Goal: Task Accomplishment & Management: Complete application form

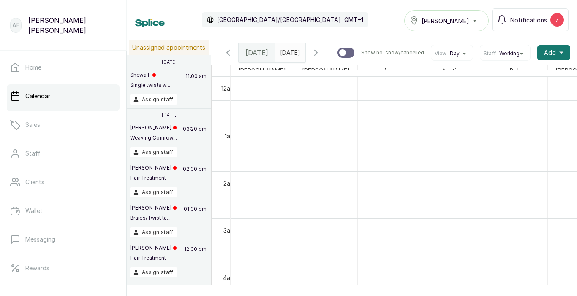
scroll to position [437, 0]
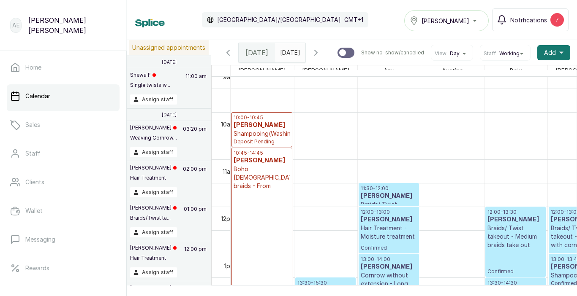
click at [288, 53] on input "text" at bounding box center [282, 50] width 14 height 14
type input "dd/MM/yyyy"
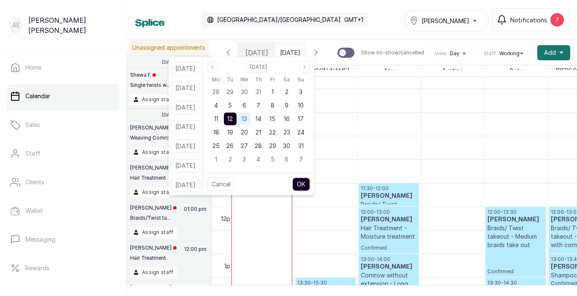
click at [247, 115] on span "13" at bounding box center [243, 118] width 5 height 7
click at [310, 180] on button "OK" at bounding box center [301, 185] width 18 height 14
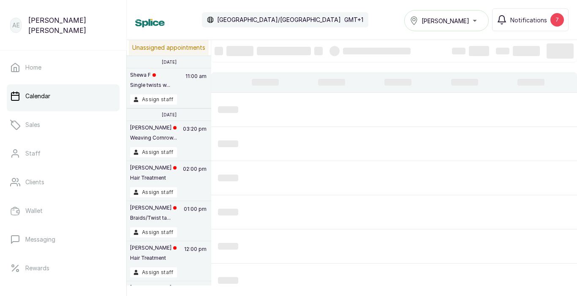
type input "[DATE]"
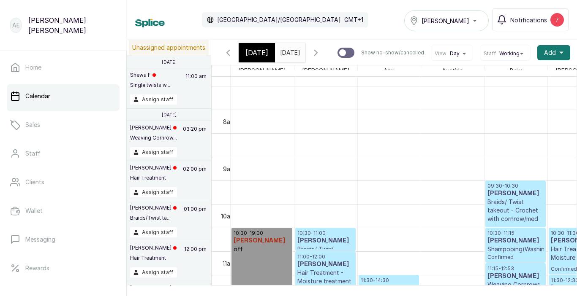
scroll to position [0, 0]
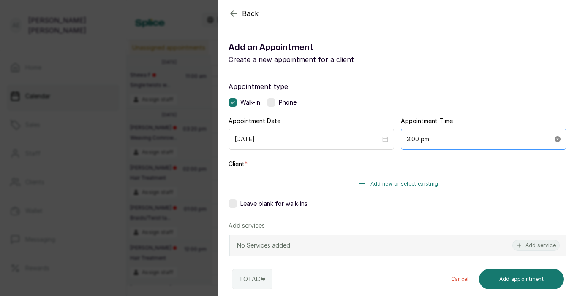
click at [554, 142] on icon "close-circle" at bounding box center [557, 139] width 6 height 6
click at [553, 138] on div at bounding box center [483, 139] width 154 height 9
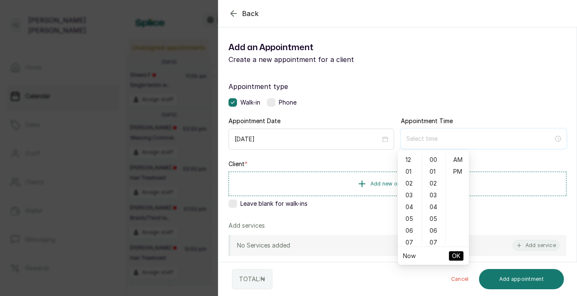
type input "3:03 pm"
click at [406, 193] on div "03" at bounding box center [409, 196] width 20 height 12
click at [434, 236] on div "30" at bounding box center [433, 237] width 20 height 12
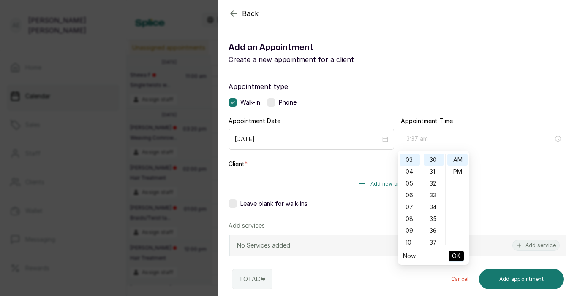
type input "3:30 am"
click at [458, 254] on span "OK" at bounding box center [456, 256] width 8 height 16
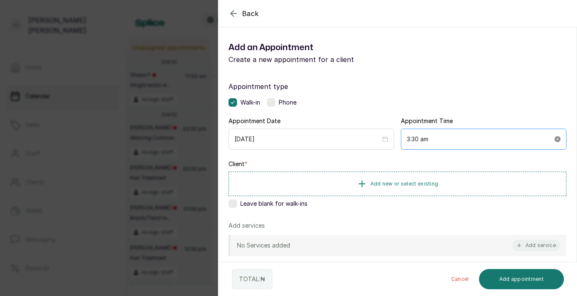
click at [554, 138] on icon "close-circle" at bounding box center [557, 139] width 6 height 6
click at [551, 141] on div at bounding box center [483, 139] width 154 height 9
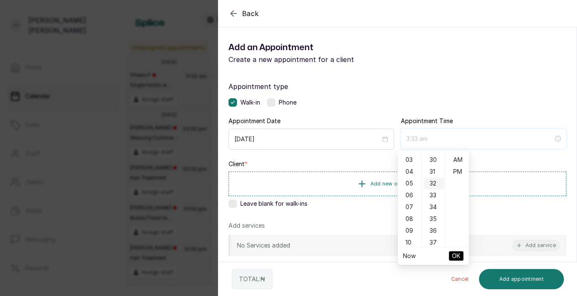
type input "3:32 am"
click at [460, 169] on div "PM" at bounding box center [457, 172] width 20 height 12
click at [409, 195] on div "03" at bounding box center [409, 196] width 20 height 12
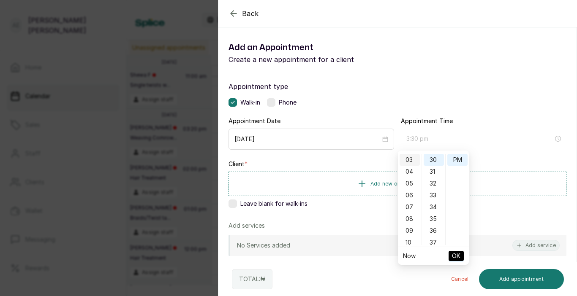
click at [409, 157] on div "03" at bounding box center [409, 160] width 20 height 12
type input "3:30 pm"
click at [454, 255] on span "OK" at bounding box center [456, 256] width 8 height 16
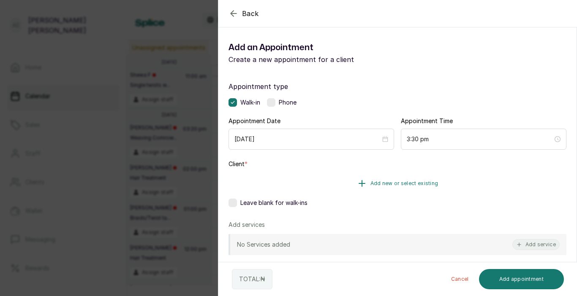
click at [424, 174] on button "Add new or select existing" at bounding box center [397, 184] width 338 height 24
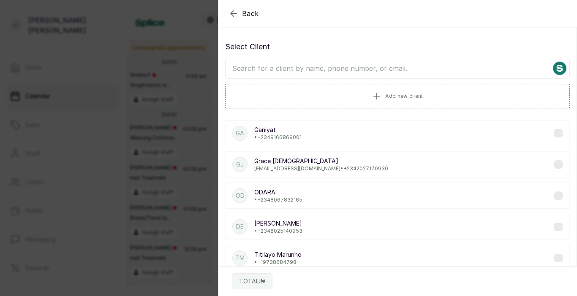
click at [282, 71] on input "text" at bounding box center [397, 68] width 344 height 21
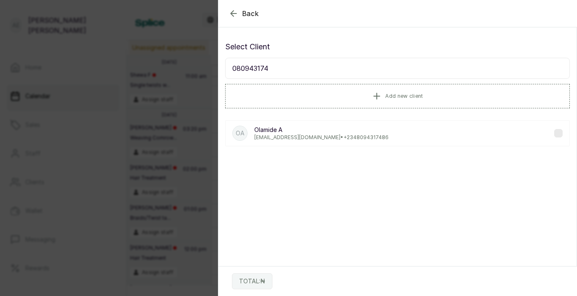
type input "080943174"
click at [298, 133] on p "Olamide A" at bounding box center [321, 130] width 134 height 8
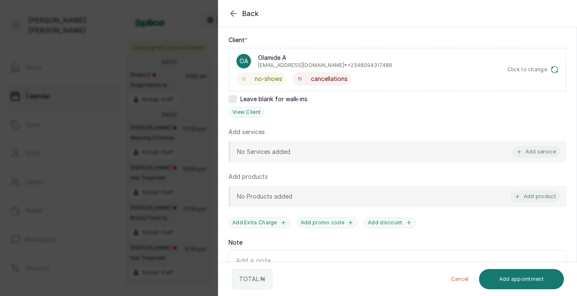
scroll to position [125, 0]
click at [540, 150] on button "Add service" at bounding box center [535, 150] width 47 height 11
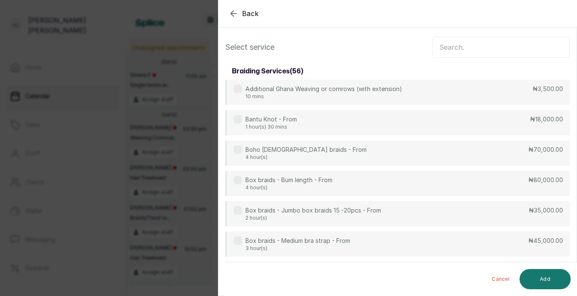
scroll to position [0, 0]
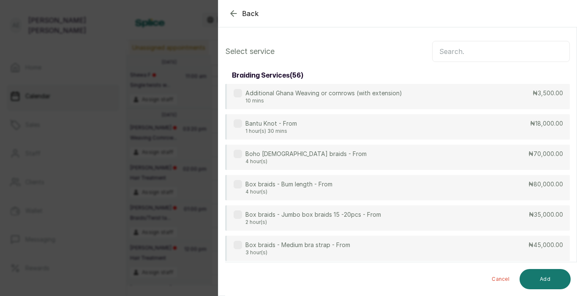
click at [496, 48] on input "text" at bounding box center [501, 51] width 138 height 21
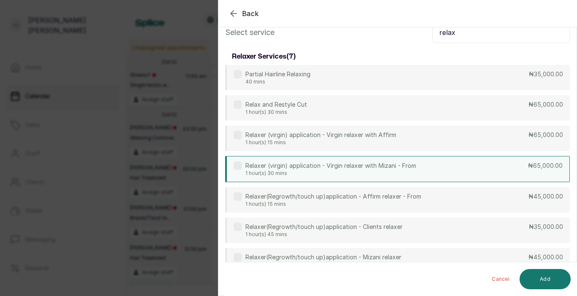
scroll to position [20, 0]
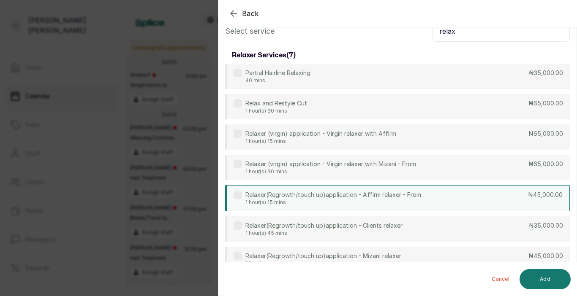
type input "relax"
click at [358, 197] on p "Relaxer(Regrowth/touch up)application - Affirm relaxer - From" at bounding box center [333, 195] width 176 height 8
click at [549, 276] on button "Add" at bounding box center [544, 279] width 51 height 20
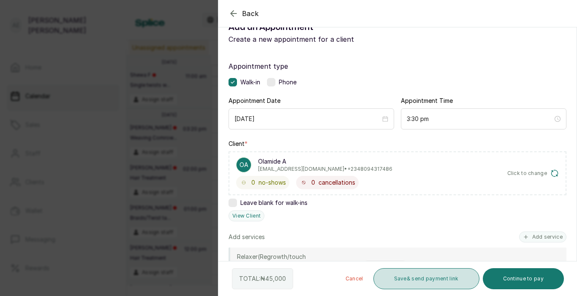
click at [449, 275] on button "Save & send payment link" at bounding box center [426, 278] width 106 height 21
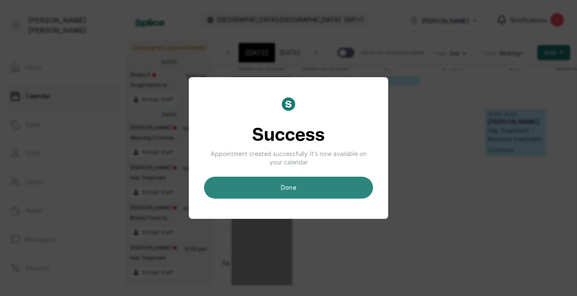
click at [309, 192] on button "done" at bounding box center [288, 188] width 169 height 22
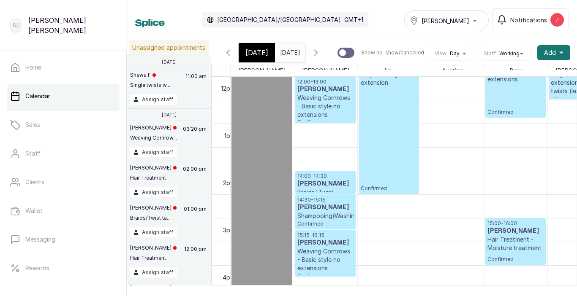
scroll to position [558, 0]
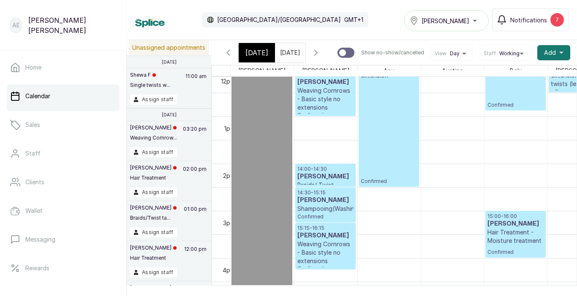
click at [289, 49] on input "[DATE]" at bounding box center [282, 50] width 14 height 14
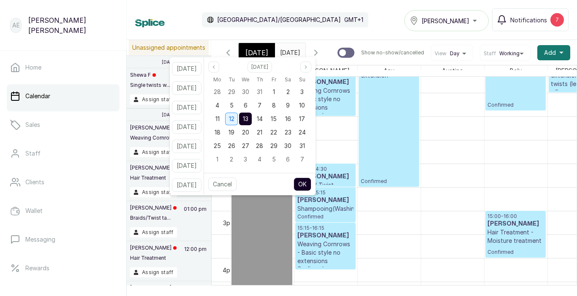
click at [234, 117] on span "12" at bounding box center [231, 118] width 5 height 7
click at [311, 184] on button "OK" at bounding box center [302, 185] width 18 height 14
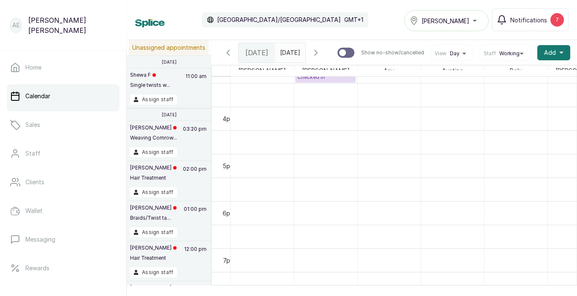
click at [289, 51] on input "[DATE]" at bounding box center [282, 50] width 14 height 14
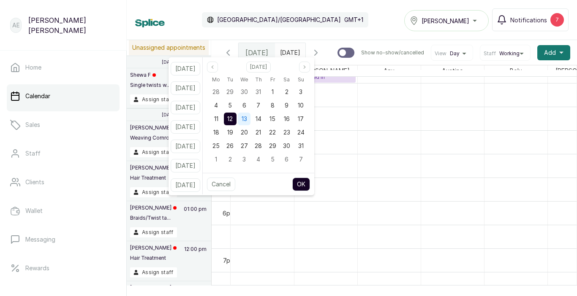
click at [247, 119] on span "13" at bounding box center [243, 118] width 5 height 7
click at [307, 182] on button "OK" at bounding box center [301, 185] width 18 height 14
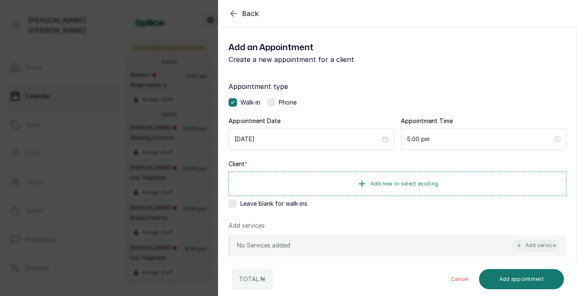
click at [231, 7] on div "Back" at bounding box center [506, 13] width 577 height 27
click at [231, 12] on icon "button" at bounding box center [233, 13] width 10 height 10
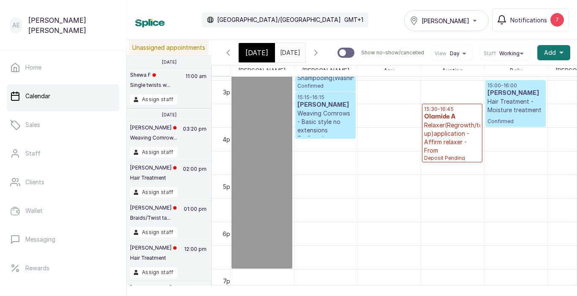
click at [289, 47] on input "[DATE]" at bounding box center [282, 50] width 14 height 14
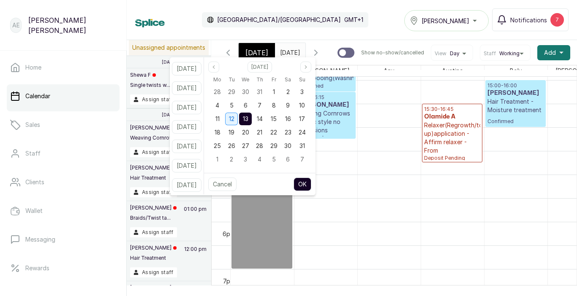
click at [234, 118] on span "12" at bounding box center [231, 118] width 5 height 7
click at [311, 183] on button "OK" at bounding box center [302, 185] width 18 height 14
type input "[DATE]"
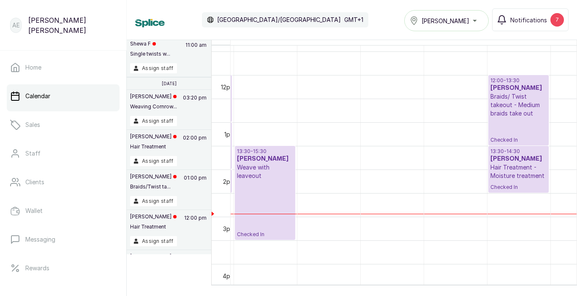
scroll to position [538, 75]
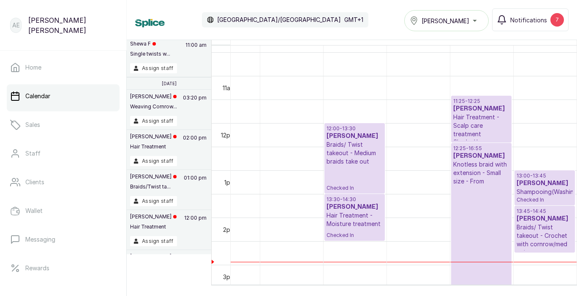
click at [521, 189] on p "Shampooing(Washing)" at bounding box center [544, 192] width 57 height 8
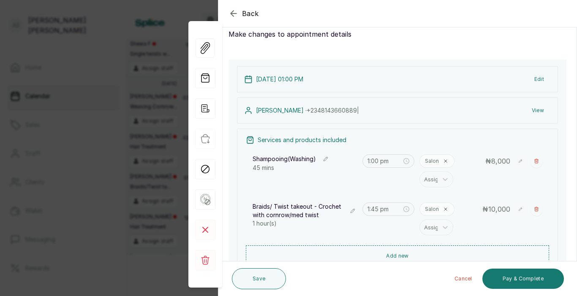
scroll to position [16, 0]
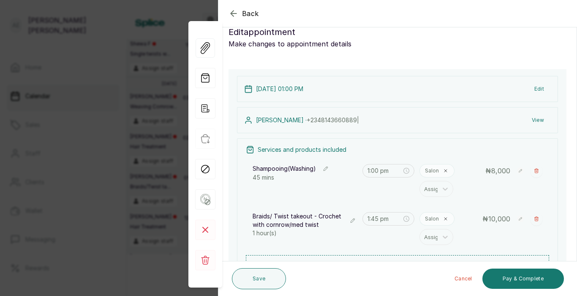
click at [414, 228] on div "Braids/ Twist takeout - Crochet with cornrow/med twist 1 hour(s) 1:45 pm Salon …" at bounding box center [397, 228] width 303 height 43
click at [231, 9] on icon "button" at bounding box center [233, 13] width 10 height 10
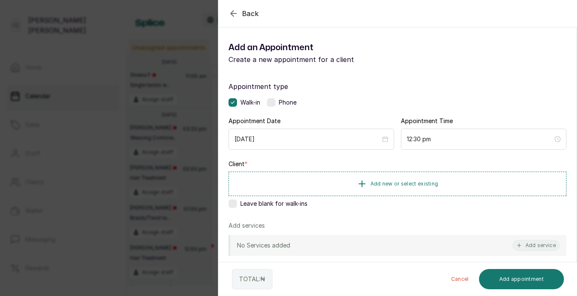
scroll to position [0, 0]
click at [240, 202] on div "Leave blank for walk-ins" at bounding box center [397, 204] width 338 height 8
click at [543, 245] on button "Add service" at bounding box center [535, 245] width 47 height 11
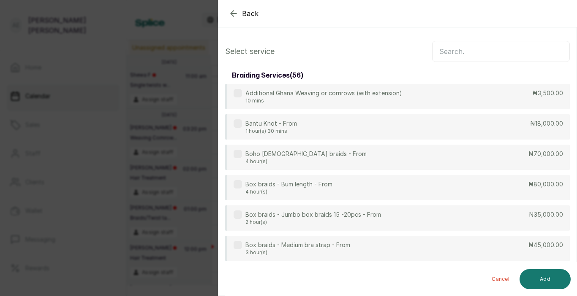
click at [523, 60] on input "text" at bounding box center [501, 51] width 138 height 21
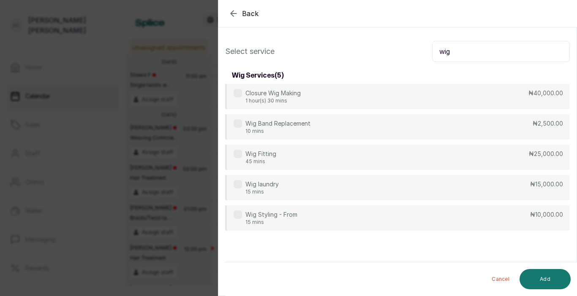
type input "wig"
click at [228, 14] on div "Back" at bounding box center [506, 13] width 577 height 27
click at [229, 14] on icon "button" at bounding box center [233, 13] width 10 height 10
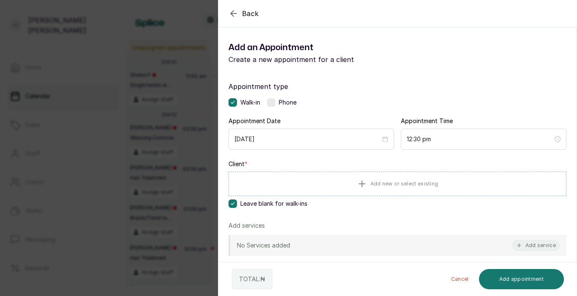
click at [232, 13] on icon "button" at bounding box center [233, 13] width 10 height 10
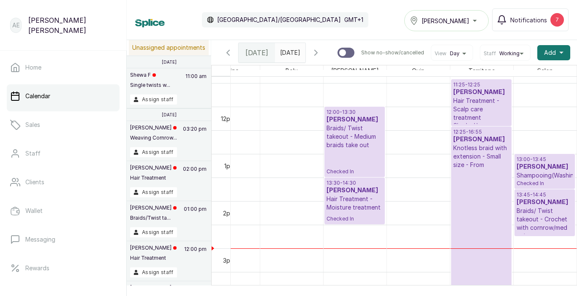
scroll to position [0, 1]
click at [233, 13] on div "[GEOGRAPHIC_DATA]/[GEOGRAPHIC_DATA] GMT+1" at bounding box center [285, 19] width 166 height 15
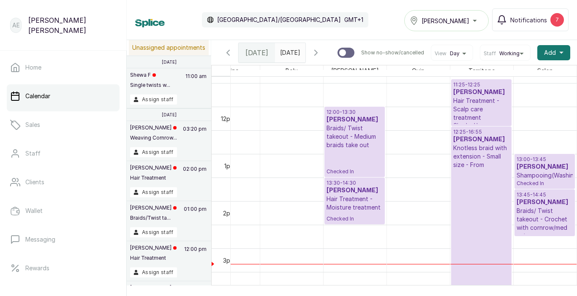
click at [233, 13] on div "[GEOGRAPHIC_DATA]/[GEOGRAPHIC_DATA] GMT+1" at bounding box center [285, 19] width 166 height 15
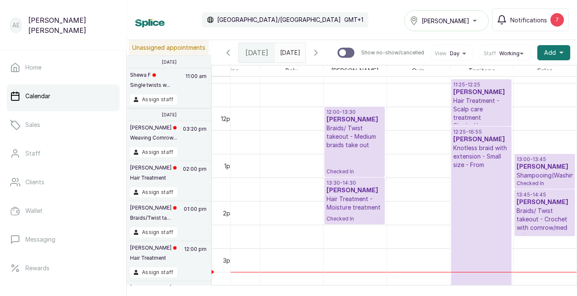
click at [233, 12] on div "[GEOGRAPHIC_DATA]/[GEOGRAPHIC_DATA] GMT+1" at bounding box center [285, 19] width 166 height 15
